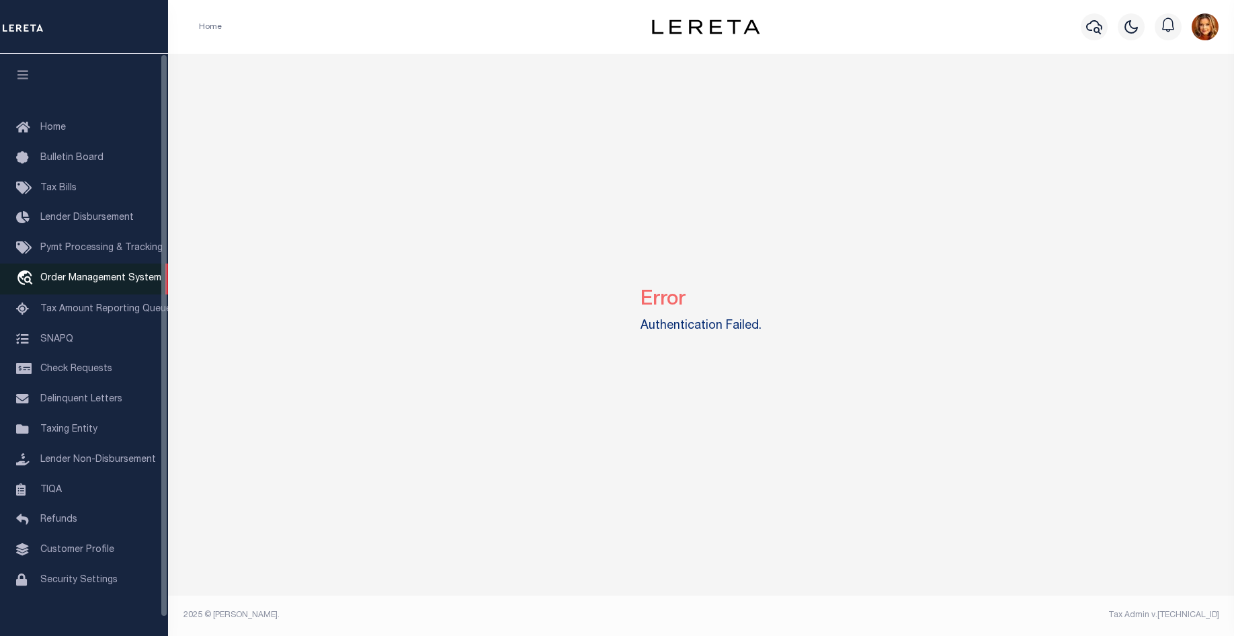
click at [89, 280] on span "Order Management System" at bounding box center [100, 278] width 121 height 9
